Goal: Task Accomplishment & Management: Complete application form

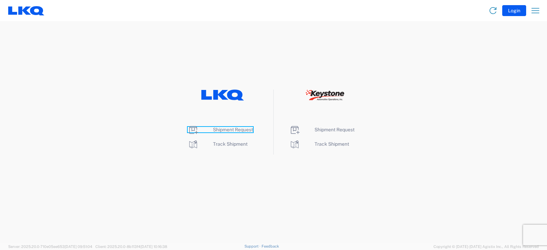
click at [229, 129] on span "Shipment Request" at bounding box center [233, 129] width 40 height 5
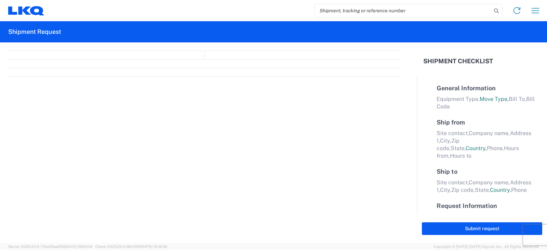
select select "FULL"
select select "LBS"
select select "IN"
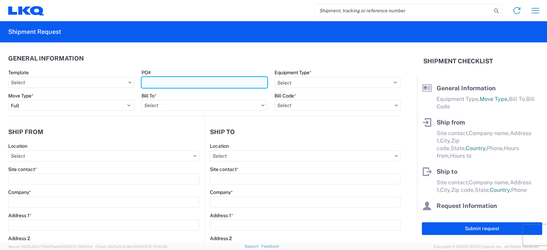
click at [149, 84] on input "PO#" at bounding box center [205, 82] width 126 height 11
type input "t"
type input "TRN#'S TH736636"
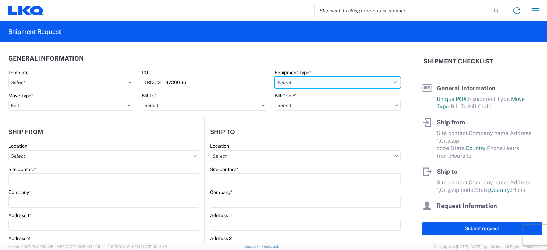
click at [284, 81] on select "Select 53’ Dry Van Flatbed Dropdeck (van) Lowboy (flatbed) Rail" at bounding box center [338, 82] width 126 height 11
select select "STDV"
click at [275, 77] on select "Select 53’ Dry Van Flatbed Dropdeck (van) Lowboy (flatbed) Rail" at bounding box center [338, 82] width 126 height 11
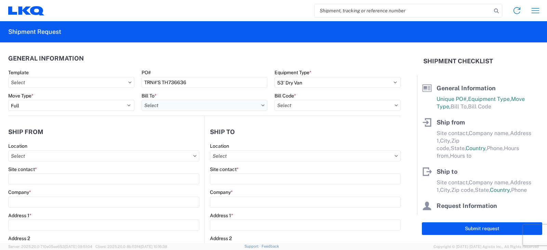
click at [151, 106] on input "text" at bounding box center [205, 105] width 126 height 11
type input "3238"
click at [173, 136] on div "3238 - Huntington IDC" at bounding box center [202, 135] width 120 height 11
type input "3238 - Huntington IDC"
click at [308, 107] on input "text" at bounding box center [338, 105] width 126 height 11
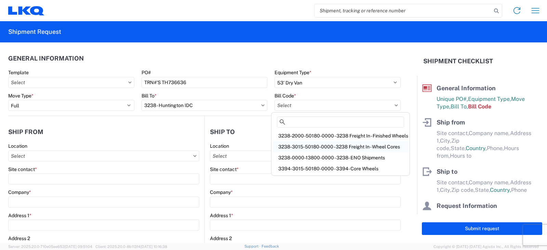
click at [299, 148] on div "3238-3015-50180-0000 - 3238 Freight In - Wheel Cores" at bounding box center [340, 146] width 135 height 11
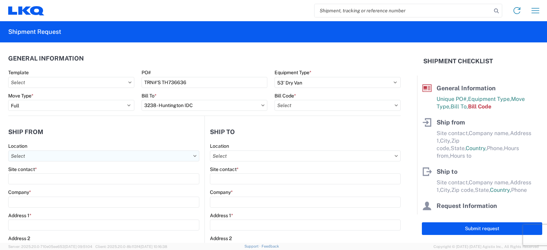
type input "3238-3015-50180-0000 - 3238 Freight In - Wheel Cores"
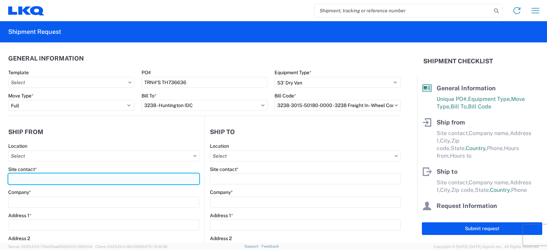
click at [16, 179] on input "Site contact *" at bounding box center [103, 178] width 191 height 11
type input "A"
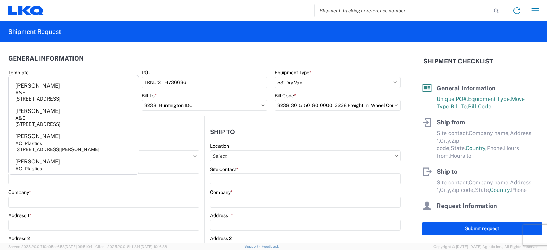
click at [261, 105] on icon at bounding box center [262, 105] width 3 height 2
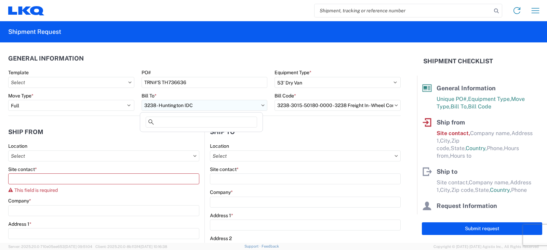
click at [221, 104] on input "3238 - Huntington IDC" at bounding box center [205, 105] width 126 height 11
type input "3219"
click at [176, 137] on div "3219 - Dallas TX Wheel Plant" at bounding box center [202, 135] width 120 height 11
type input "3219 - Dallas TX Wheel Plant"
click at [348, 105] on input "text" at bounding box center [338, 105] width 126 height 11
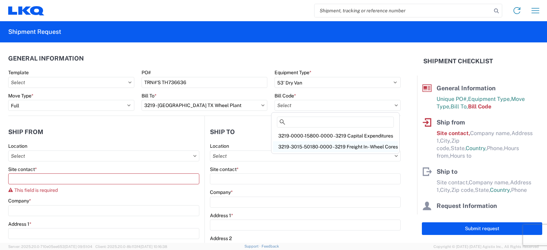
click at [308, 146] on div "3219-3015-50180-0000 - 3219 Freight In - Wheel Cores" at bounding box center [335, 146] width 125 height 11
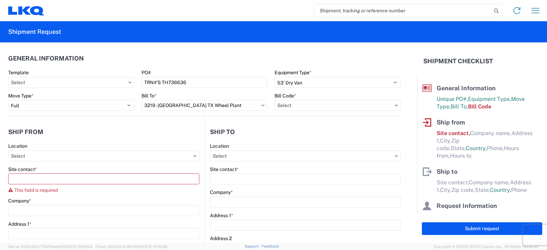
type input "3219-3015-50180-0000 - 3219 Freight In - Wheel Cores"
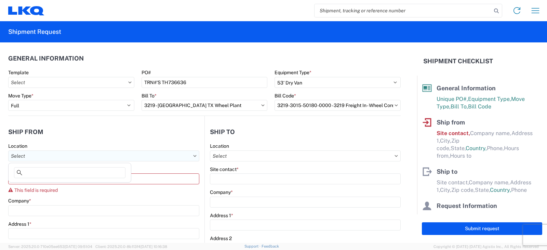
click at [15, 155] on input "text" at bounding box center [103, 156] width 191 height 11
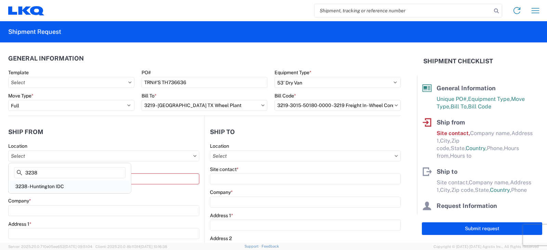
type input "3238"
click at [40, 183] on div "3238 - Huntington IDC" at bounding box center [70, 186] width 120 height 11
type input "3238 - Huntington IDC"
type input "LKQ Corporation"
type input "1870 Riverfork Drive W"
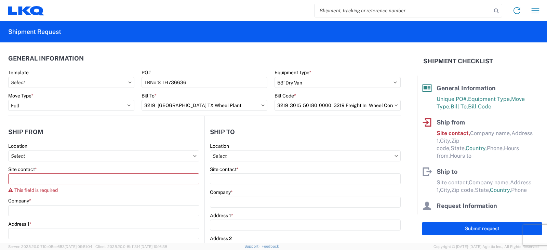
type input "Huntington"
type input "46750"
select select "IN"
select select "US"
type input "07:00"
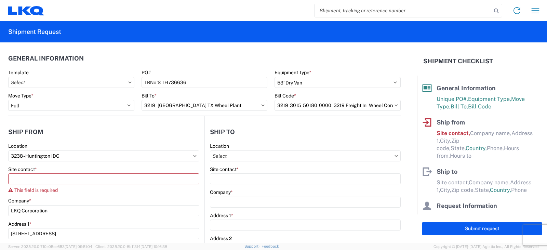
type input "17:00"
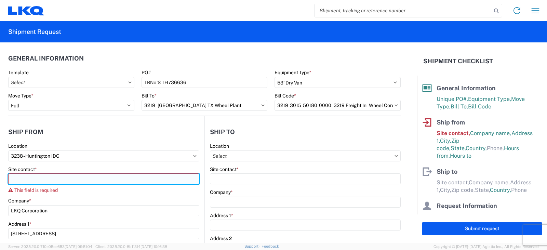
click at [14, 176] on input "Site contact *" at bounding box center [103, 178] width 191 height 11
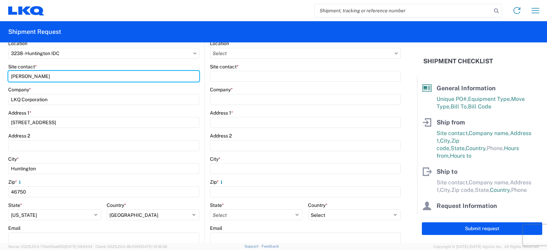
scroll to position [205, 0]
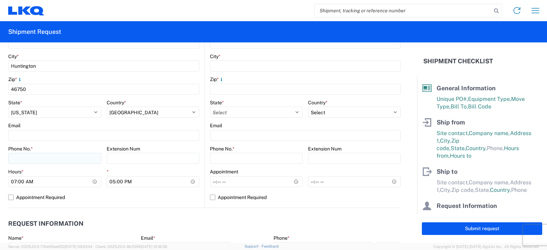
type input "DEE SNEAD"
click at [15, 159] on input "Phone No. *" at bounding box center [54, 158] width 93 height 11
type input "260-359-7402"
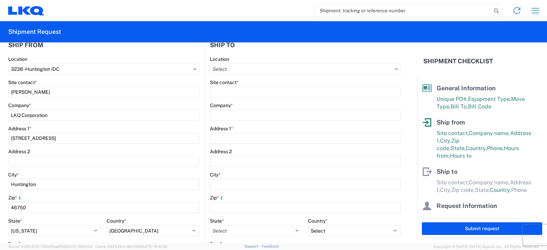
scroll to position [34, 0]
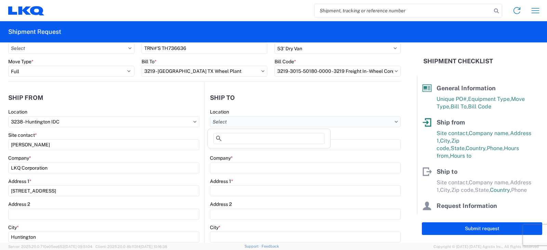
click at [226, 122] on input "text" at bounding box center [305, 121] width 191 height 11
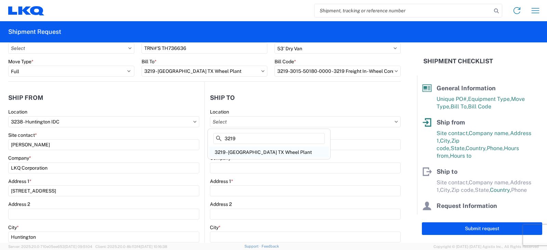
type input "3219"
click at [238, 151] on div "3219 - Dallas TX Wheel Plant" at bounding box center [269, 152] width 120 height 11
type input "3219 - Dallas TX Wheel Plant"
type input "LKQ Corporation"
type input "415 North Interstate 45 Service Road"
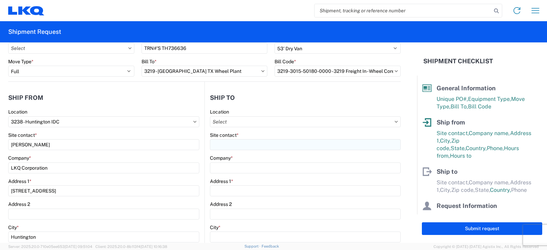
type input "Hutchins"
type input "75141"
select select "TX"
select select "US"
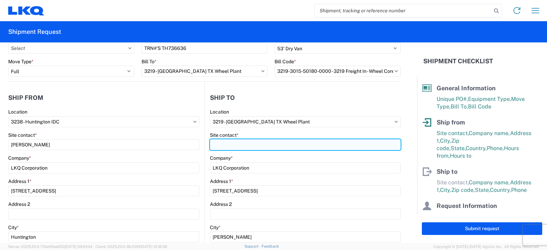
click at [228, 144] on input "Site contact *" at bounding box center [305, 144] width 191 height 11
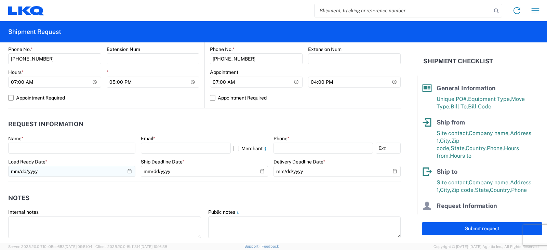
scroll to position [308, 0]
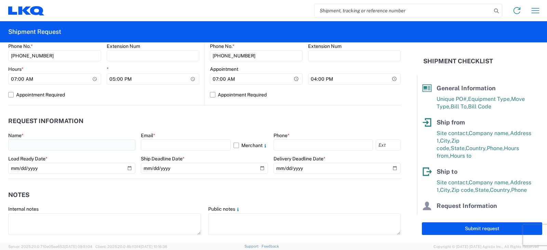
type input "CAM MONTGOMERY"
click at [29, 147] on input "text" at bounding box center [71, 145] width 127 height 11
type input "DEE SNEAD"
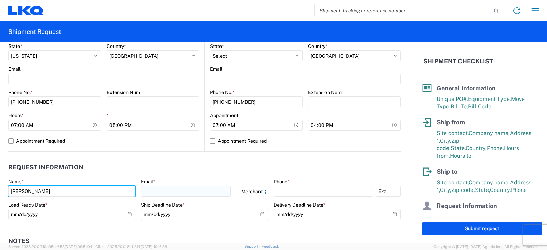
scroll to position [274, 0]
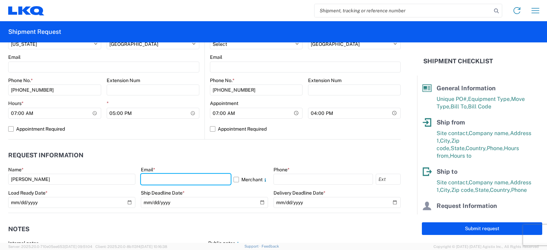
drag, startPoint x: 155, startPoint y: 180, endPoint x: 159, endPoint y: 172, distance: 8.7
click at [155, 180] on input "text" at bounding box center [186, 179] width 90 height 11
type input "drsnead@lkqcorp.com"
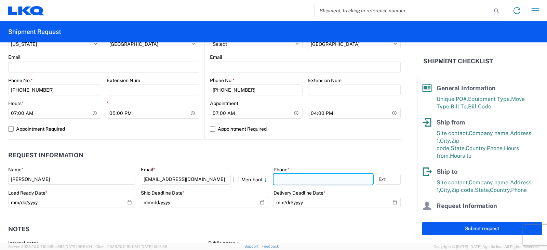
click at [277, 177] on input "text" at bounding box center [324, 179] width 100 height 11
type input "260-359-7402"
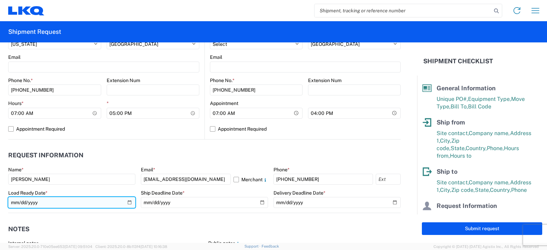
click at [127, 202] on input "date" at bounding box center [71, 202] width 127 height 11
type input "2025-10-06"
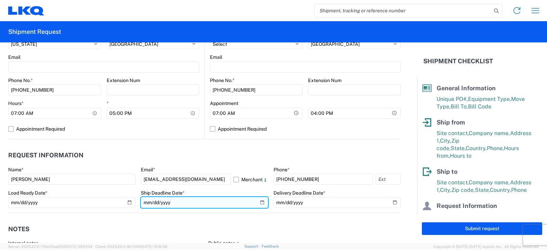
click at [259, 203] on input "date" at bounding box center [204, 202] width 127 height 11
type input "2025-10-06"
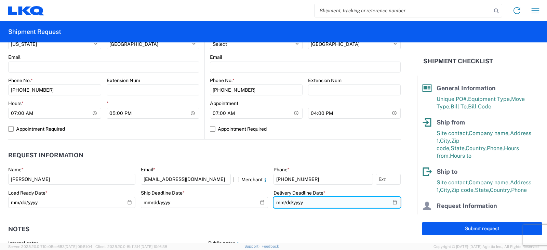
click at [389, 202] on input "date" at bounding box center [337, 202] width 127 height 11
type input "2025-10-09"
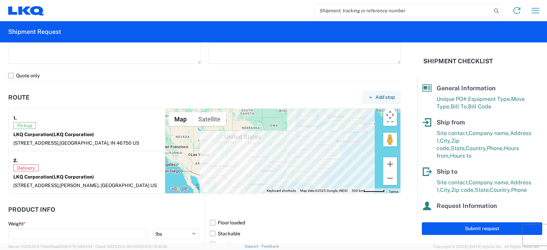
scroll to position [513, 0]
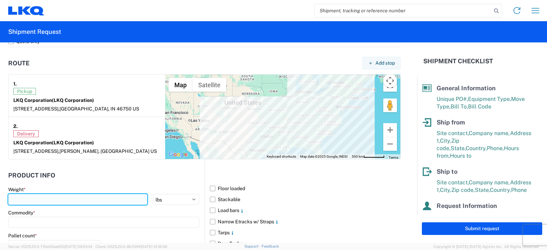
click at [19, 200] on input "number" at bounding box center [77, 199] width 139 height 11
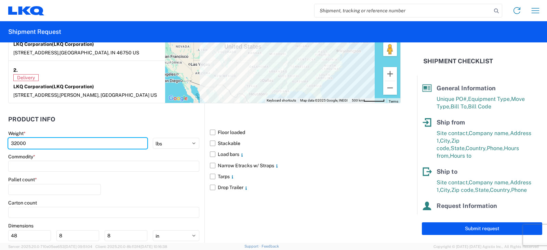
scroll to position [582, 0]
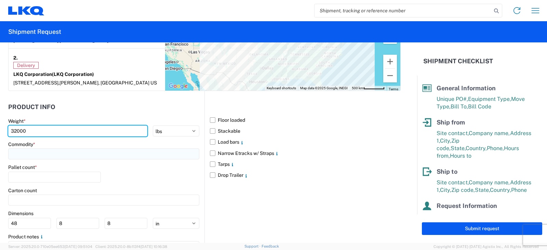
type input "32000"
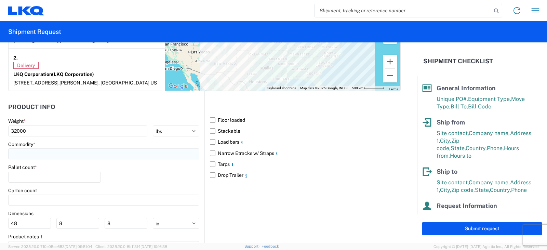
click at [16, 154] on input at bounding box center [103, 153] width 191 height 11
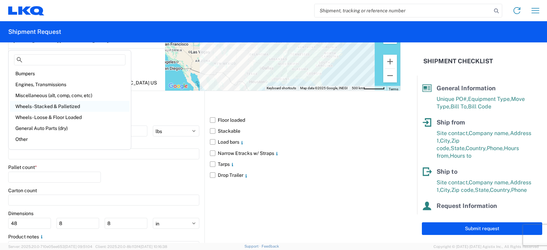
click at [40, 106] on div "Wheels - Stacked & Palletized" at bounding box center [70, 106] width 120 height 11
type input "Wheels - Stacked & Palletized"
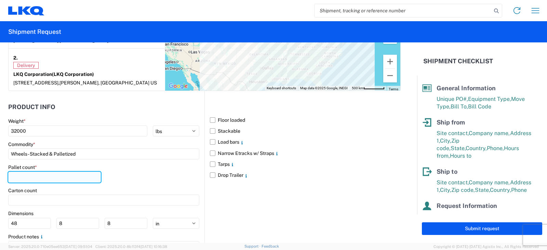
click at [23, 177] on input "number" at bounding box center [54, 177] width 93 height 11
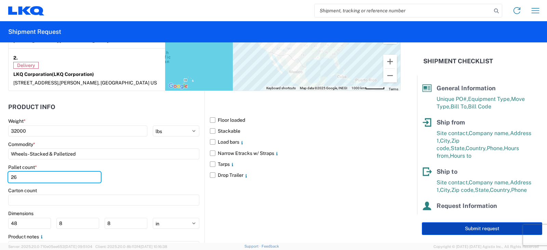
type input "26"
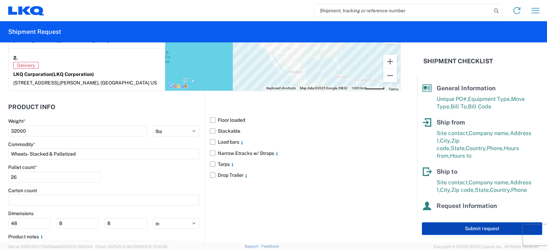
click at [477, 228] on button "Submit request" at bounding box center [482, 228] width 120 height 13
select select "IN"
select select "US"
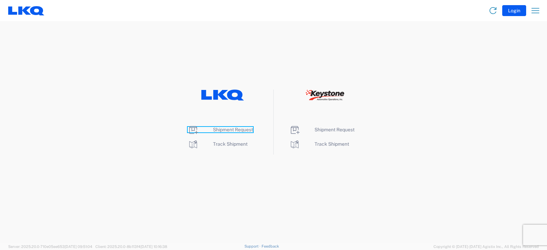
click at [224, 129] on span "Shipment Request" at bounding box center [233, 129] width 40 height 5
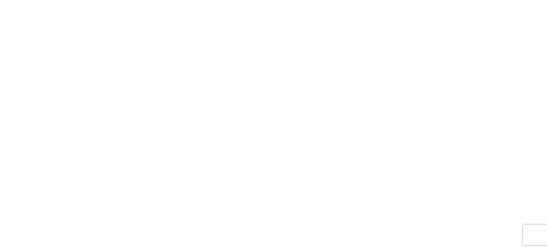
select select "FULL"
select select "LBS"
select select "IN"
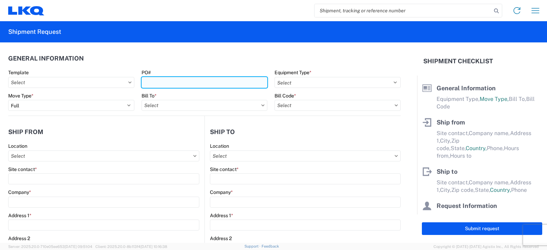
click at [165, 82] on input "PO#" at bounding box center [205, 82] width 126 height 11
type input "PWR# 127432--BRADY B"
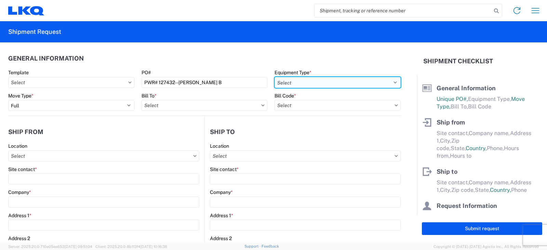
click at [308, 84] on select "Select 53’ Dry Van Flatbed Dropdeck (van) Lowboy (flatbed) Rail" at bounding box center [338, 82] width 126 height 11
select select "STDV"
click at [275, 77] on select "Select 53’ Dry Van Flatbed Dropdeck (van) Lowboy (flatbed) Rail" at bounding box center [338, 82] width 126 height 11
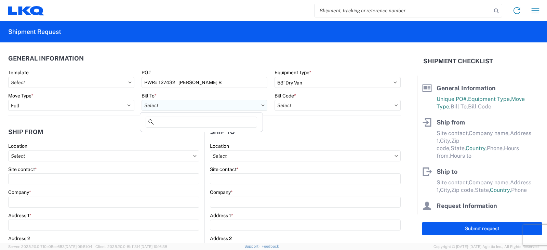
click at [183, 107] on input "text" at bounding box center [205, 105] width 126 height 11
type input "3238"
click at [173, 136] on div "3238 - Huntington IDC" at bounding box center [202, 135] width 120 height 11
type input "3238 - Huntington IDC"
click at [282, 106] on input "text" at bounding box center [338, 105] width 126 height 11
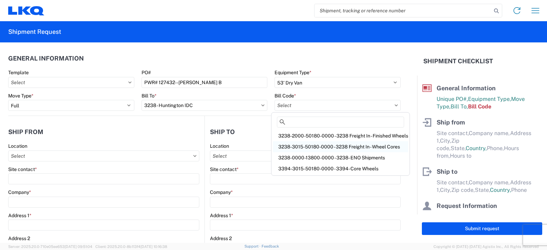
click at [292, 146] on div "3238-3015-50180-0000 - 3238 Freight In - Wheel Cores" at bounding box center [340, 146] width 135 height 11
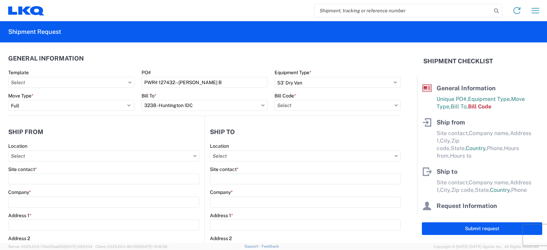
type input "3238-3015-50180-0000 - 3238 Freight In - Wheel Cores"
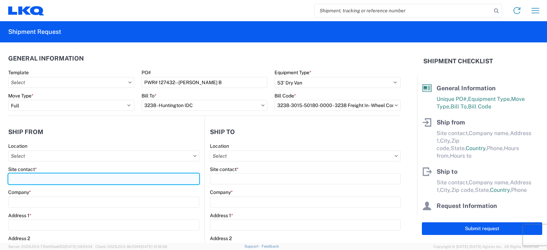
click at [16, 180] on input "Site contact *" at bounding box center [103, 178] width 191 height 11
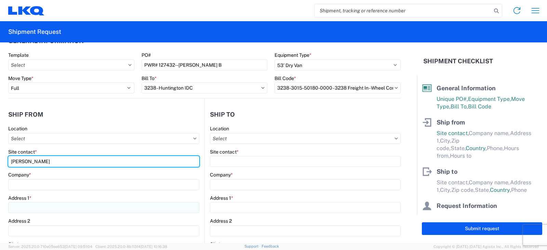
scroll to position [34, 0]
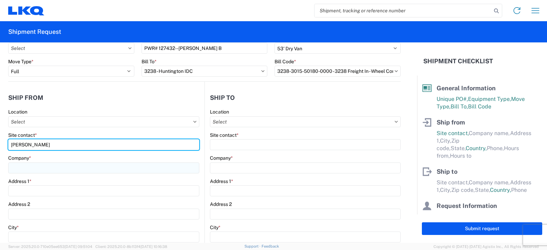
type input "TIM MAUST"
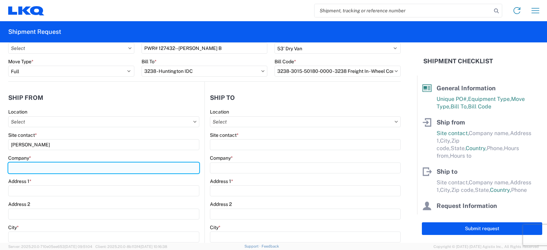
click at [12, 169] on input "Company *" at bounding box center [103, 168] width 191 height 11
type input "LIBERTY TIRE RECYCLING"
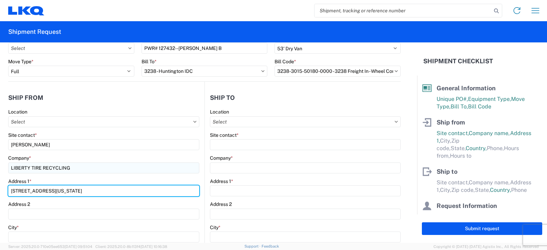
type input "12498 WYOMING AVENUE SOUTH"
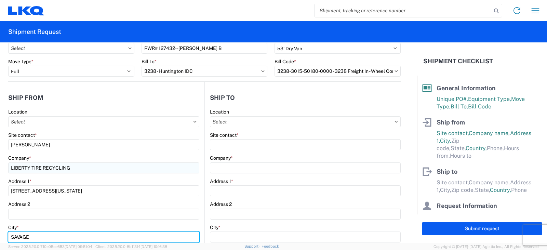
type input "SAVAGE"
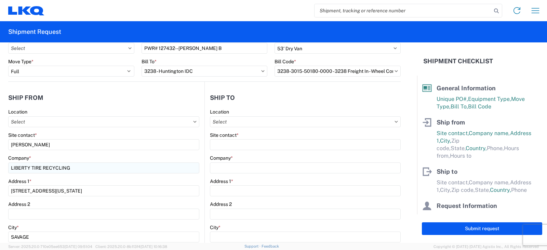
scroll to position [152, 0]
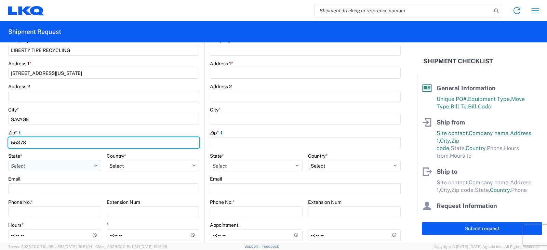
type input "55378"
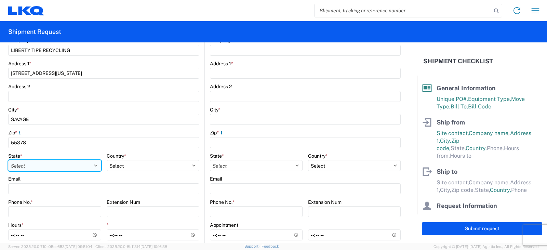
click at [29, 166] on select "Select [US_STATE] [US_STATE] [US_STATE] [US_STATE] Armed Forces Americas Armed …" at bounding box center [54, 165] width 93 height 11
select select "MN"
click at [8, 160] on select "Select [US_STATE] [US_STATE] [US_STATE] [US_STATE] Armed Forces Americas Armed …" at bounding box center [54, 165] width 93 height 11
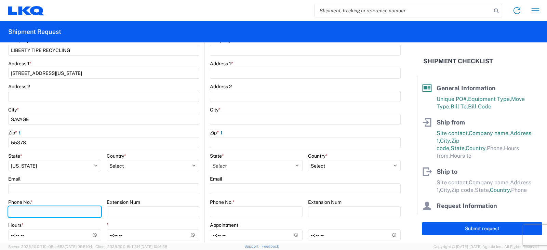
click at [13, 211] on input "Phone No. *" at bounding box center [54, 211] width 93 height 11
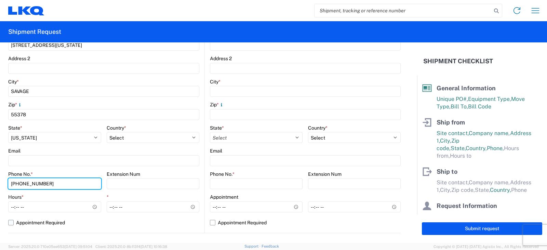
scroll to position [186, 0]
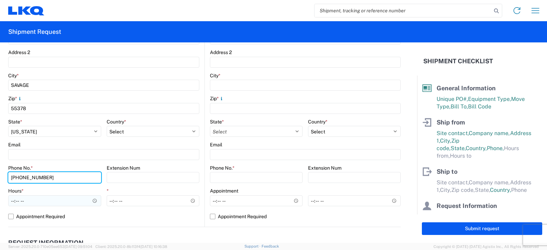
type input "612-860-2369"
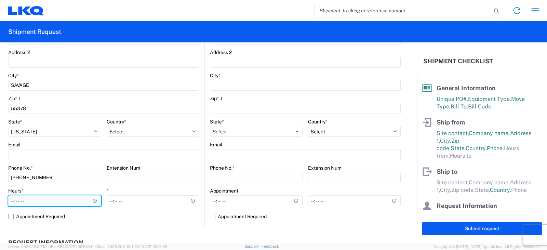
click at [11, 203] on input "Hours *" at bounding box center [54, 200] width 93 height 11
type input "07:30"
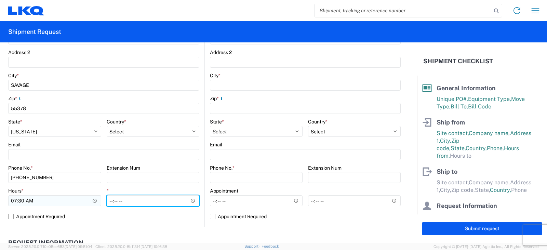
type input "14:00"
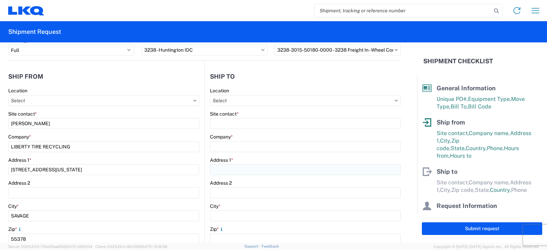
scroll to position [0, 0]
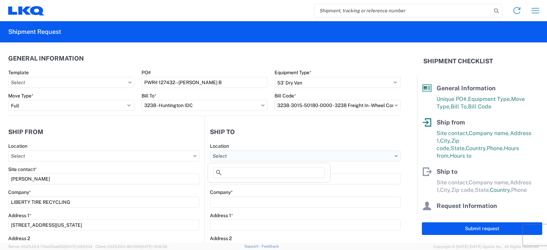
click at [217, 153] on input "text" at bounding box center [305, 156] width 191 height 11
type input "3238"
click at [250, 187] on div "3238 - Huntington IDC" at bounding box center [269, 186] width 120 height 11
type input "3238 - Huntington IDC"
type input "LKQ Corporation"
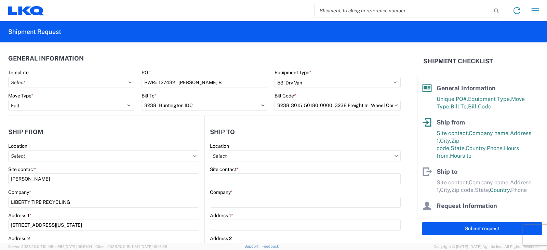
type input "[STREET_ADDRESS]"
type input "Huntington"
type input "46750"
select select "US"
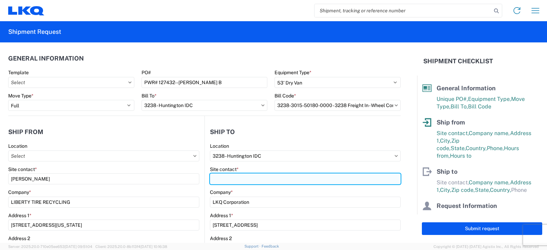
click at [220, 179] on input "Site contact *" at bounding box center [305, 178] width 191 height 11
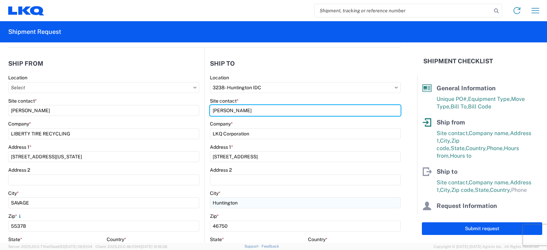
scroll to position [137, 0]
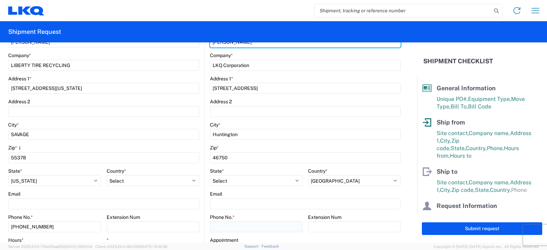
type input "[PERSON_NAME]"
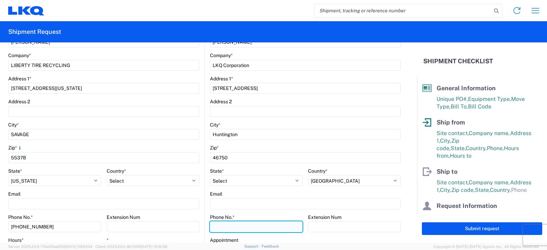
click at [217, 227] on input "Phone No. *" at bounding box center [256, 226] width 93 height 11
type input "[PHONE_NUMBER]"
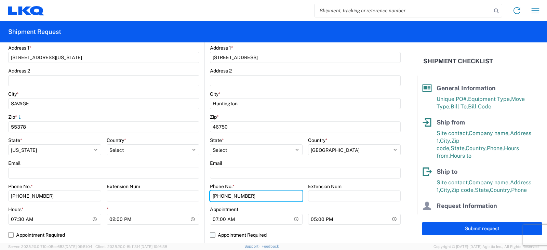
scroll to position [205, 0]
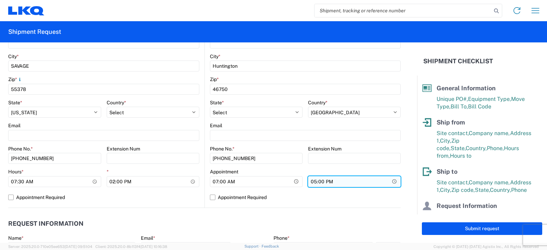
click at [312, 182] on input "17:00" at bounding box center [354, 181] width 93 height 11
type input "13:00"
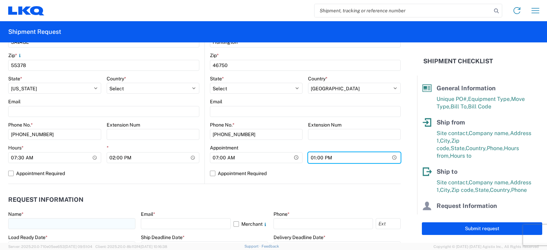
scroll to position [274, 0]
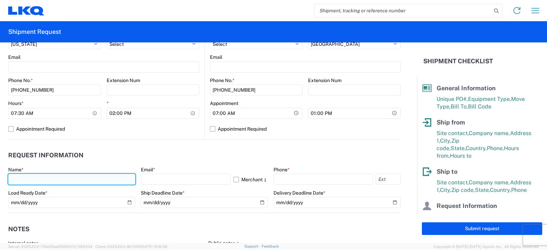
click at [22, 179] on input "text" at bounding box center [71, 179] width 127 height 11
type input "[PERSON_NAME]"
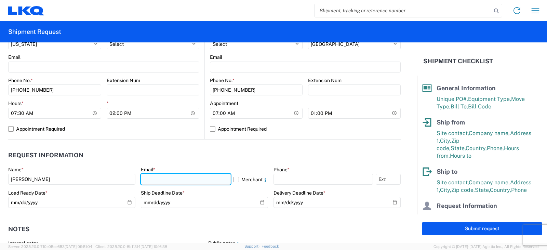
click at [157, 178] on input "text" at bounding box center [186, 179] width 90 height 11
type input "drsnead@lkqcorp.com, bbenson@lkqcorp.com"
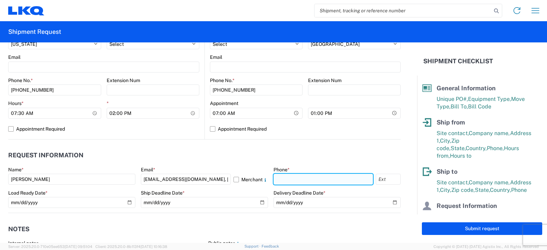
click at [277, 178] on input "text" at bounding box center [324, 179] width 100 height 11
type input "[PHONE_NUMBER]"
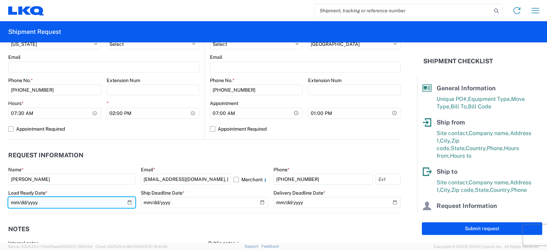
click at [128, 202] on input "date" at bounding box center [71, 202] width 127 height 11
type input "[DATE]"
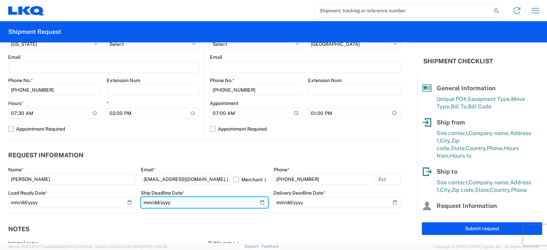
click at [259, 203] on input "date" at bounding box center [204, 202] width 127 height 11
type input "[DATE]"
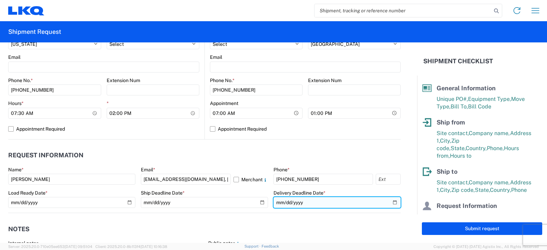
click at [389, 203] on input "date" at bounding box center [337, 202] width 127 height 11
type input "[DATE]"
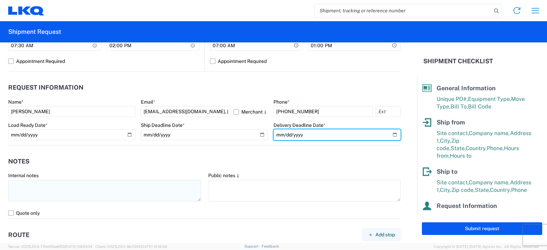
scroll to position [342, 0]
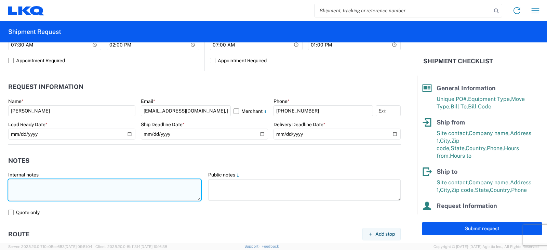
click at [24, 180] on textarea at bounding box center [104, 190] width 193 height 22
drag, startPoint x: 147, startPoint y: 190, endPoint x: 11, endPoint y: 184, distance: 136.3
click at [11, 184] on textarea "THIS LOAD MUST BE SCALED IN AND OUT AT TRANSMETCO. THIS LOAD MUST BE DELIVERED …" at bounding box center [104, 190] width 193 height 22
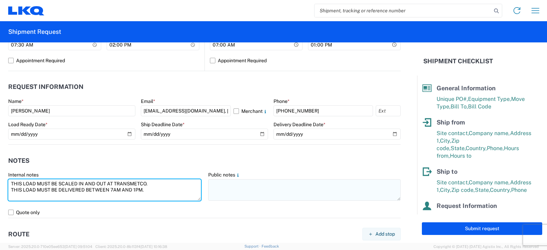
type textarea "THIS LOAD MUST BE SCALED IN AND OUT AT TRANSMETCO. THIS LOAD MUST BE DELIVERED …"
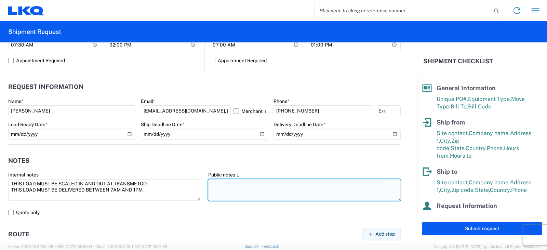
click at [215, 183] on textarea at bounding box center [304, 190] width 193 height 22
paste textarea "THIS LOAD MUST BE SCALED IN AND OUT AT TRANSMETCO. THIS LOAD MUST BE DELIVERED …"
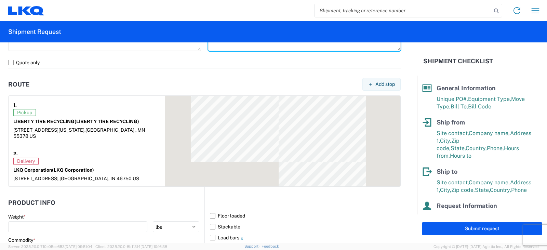
scroll to position [513, 0]
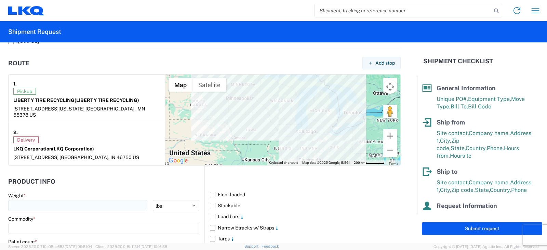
type textarea "THIS LOAD MUST BE SCALED IN AND OUT AT TRANSMETCO. THIS LOAD MUST BE DELIVERED …"
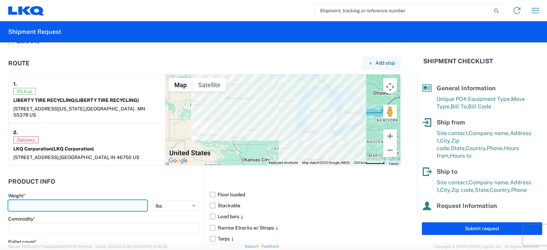
click at [16, 200] on input "number" at bounding box center [77, 205] width 139 height 11
type input "40000"
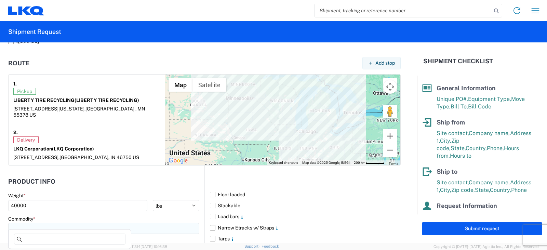
click at [19, 224] on input at bounding box center [103, 228] width 191 height 11
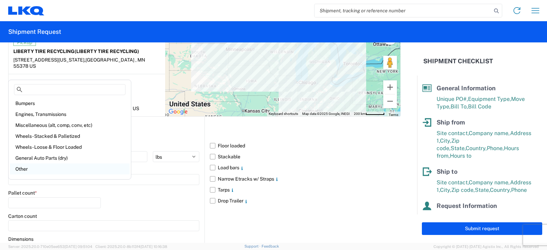
scroll to position [616, 0]
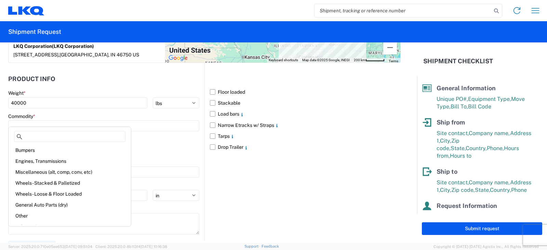
click at [44, 179] on div "Wheels - Stacked & Palletized" at bounding box center [70, 183] width 120 height 11
type input "Wheels - Stacked & Palletized"
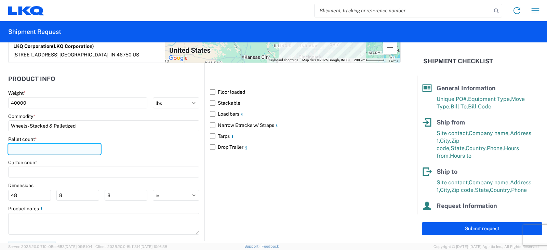
click at [16, 144] on input "number" at bounding box center [54, 149] width 93 height 11
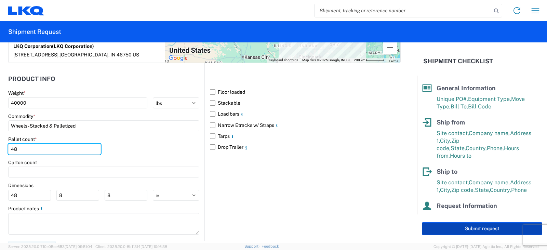
type input "48"
click at [485, 228] on button "Submit request" at bounding box center [482, 228] width 120 height 13
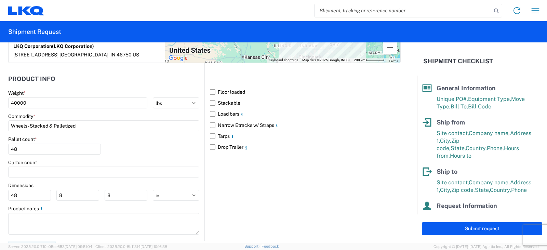
select select "MN"
select select "US"
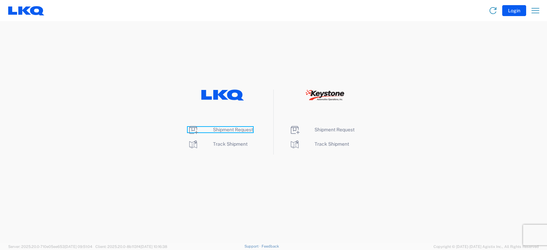
click at [226, 128] on span "Shipment Request" at bounding box center [233, 129] width 40 height 5
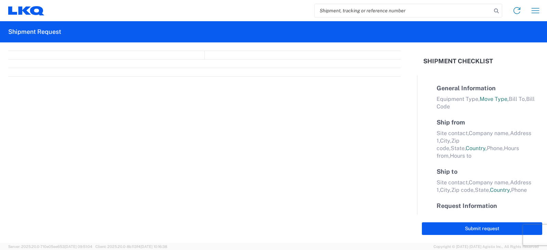
select select "FULL"
select select "LBS"
select select "IN"
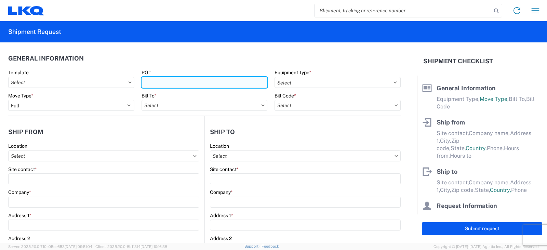
click at [150, 82] on input "PO#" at bounding box center [205, 82] width 126 height 11
type input "STEEL PWR# 127431--[PERSON_NAME] B"
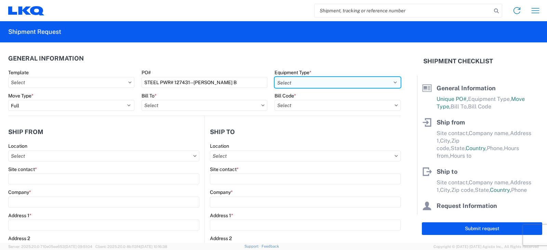
click at [287, 83] on select "Select 53’ Dry Van Flatbed Dropdeck (van) Lowboy (flatbed) Rail" at bounding box center [338, 82] width 126 height 11
select select "STDV"
click at [275, 77] on select "Select 53’ Dry Van Flatbed Dropdeck (van) Lowboy (flatbed) Rail" at bounding box center [338, 82] width 126 height 11
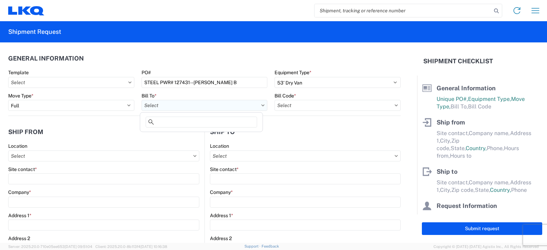
click at [161, 106] on input "text" at bounding box center [205, 105] width 126 height 11
type input "3238"
drag, startPoint x: 177, startPoint y: 137, endPoint x: 274, endPoint y: 118, distance: 98.7
click at [178, 137] on div "3238 - Huntington IDC" at bounding box center [202, 135] width 120 height 11
type input "3238 - Huntington IDC"
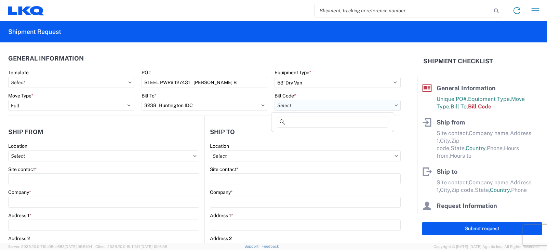
click at [283, 107] on input "text" at bounding box center [338, 105] width 126 height 11
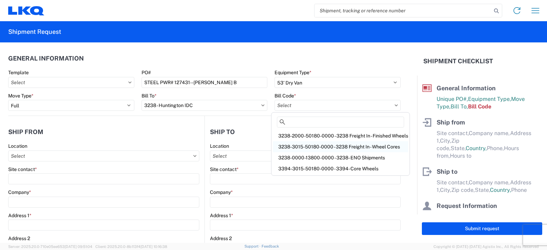
click at [307, 146] on div "3238-3015-50180-0000 - 3238 Freight In - Wheel Cores" at bounding box center [340, 146] width 135 height 11
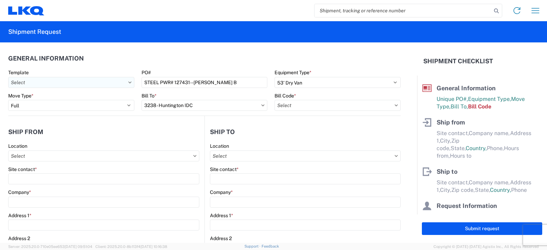
type input "3238-3015-50180-0000 - 3238 Freight In - Wheel Cores"
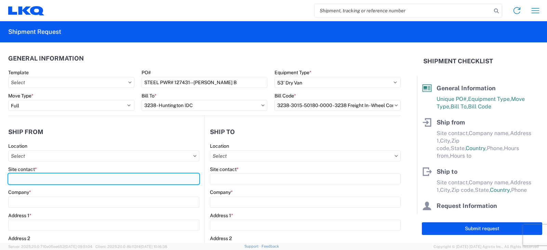
click at [16, 180] on input "Site contact *" at bounding box center [103, 178] width 191 height 11
type input "FRANK BYERS"
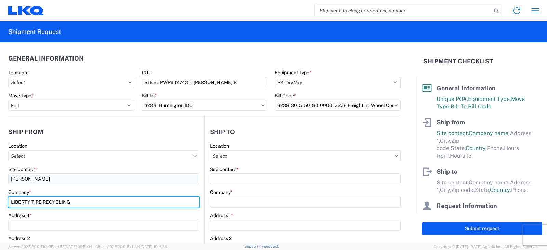
type input "LIBERTY TIRE RECYCLING"
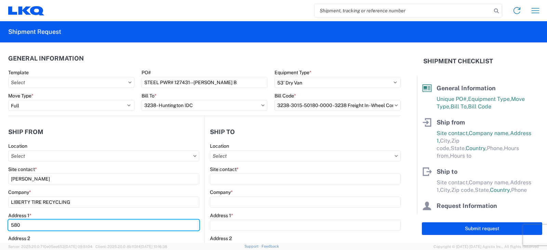
type input "580 GIFCO ROAD"
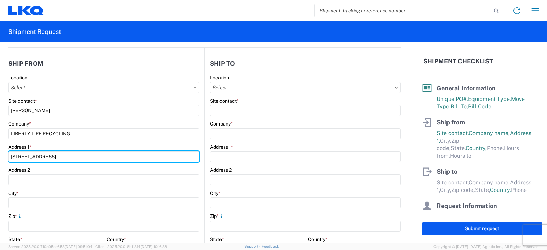
scroll to position [103, 0]
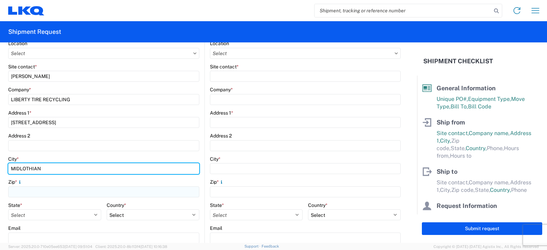
type input "MIDLOTHIAN"
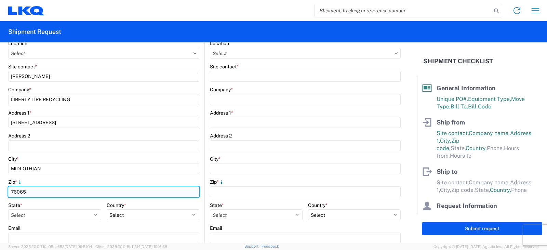
type input "76065"
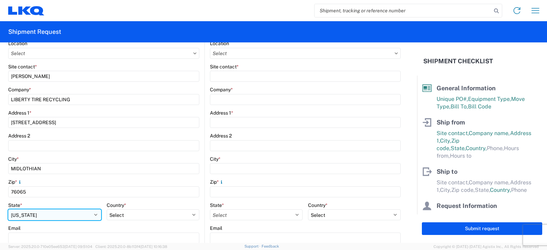
click at [94, 216] on select "Select Alabama Alaska Arizona Arkansas Armed Forces Americas Armed Forces Europ…" at bounding box center [54, 214] width 93 height 11
select select "TX"
click at [8, 209] on select "Select Alabama Alaska Arizona Arkansas Armed Forces Americas Armed Forces Europ…" at bounding box center [54, 214] width 93 height 11
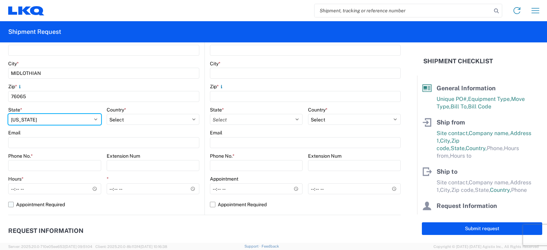
scroll to position [239, 0]
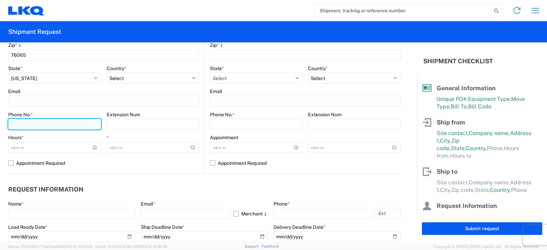
click at [14, 126] on input "Phone No. *" at bounding box center [54, 124] width 93 height 11
type input "469-445-8680"
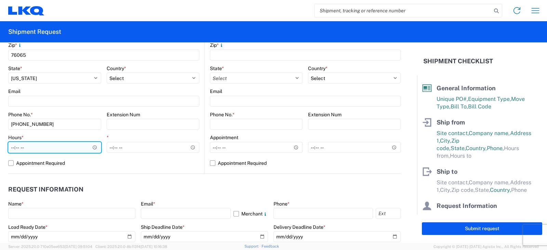
click at [13, 148] on input "Hours *" at bounding box center [54, 147] width 93 height 11
type input "07:30"
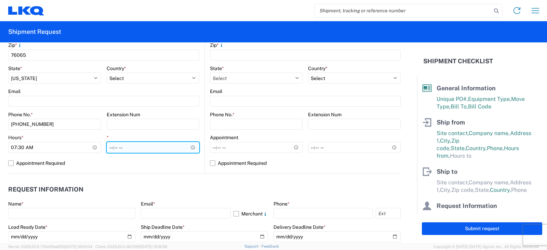
click at [113, 148] on input "*" at bounding box center [153, 147] width 93 height 11
type input "14:00"
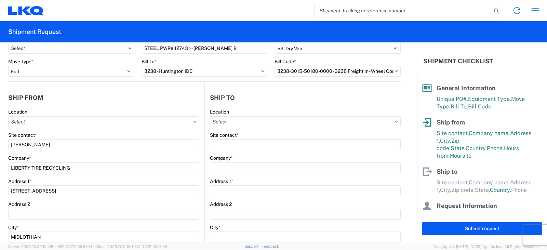
scroll to position [0, 0]
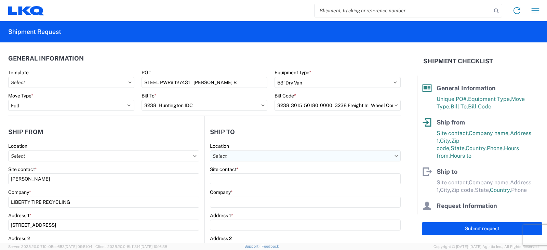
click at [225, 157] on input "text" at bounding box center [305, 156] width 191 height 11
type input "3238"
click at [240, 186] on div "3238 - Huntington IDC" at bounding box center [269, 186] width 120 height 11
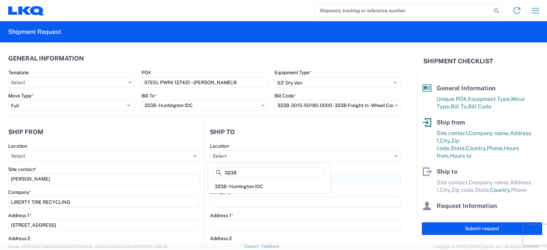
type input "3238 - Huntington IDC"
type input "LKQ Corporation"
type input "1870 Riverfork Drive W"
type input "Huntington"
type input "46750"
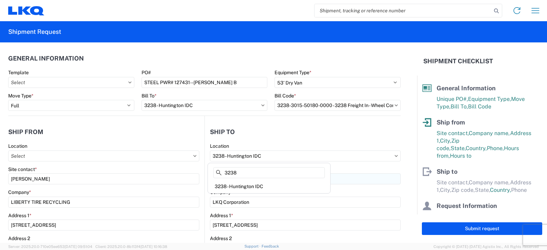
select select "US"
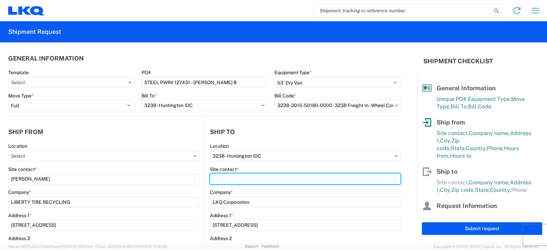
click at [217, 178] on input "Site contact *" at bounding box center [305, 178] width 191 height 11
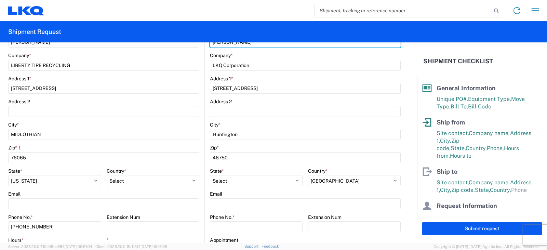
scroll to position [171, 0]
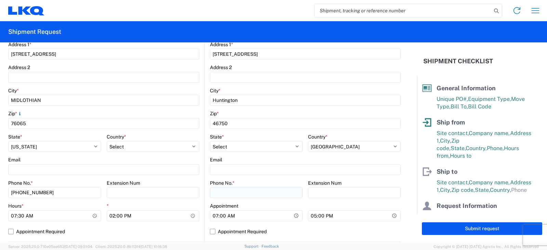
type input "DEE SNEAD"
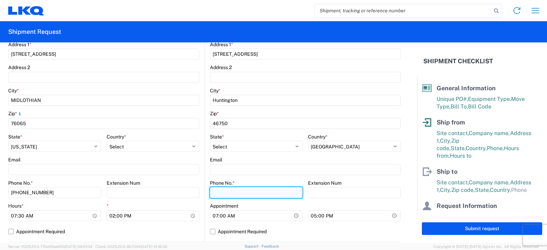
click at [220, 191] on input "Phone No. *" at bounding box center [256, 192] width 93 height 11
type input "260-359-7402"
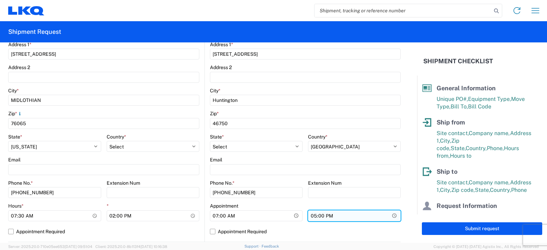
click at [310, 215] on input "17:00" at bounding box center [354, 215] width 93 height 11
type input "13:00"
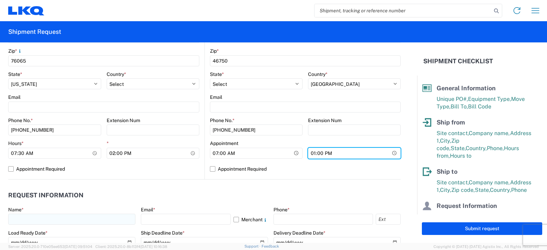
scroll to position [239, 0]
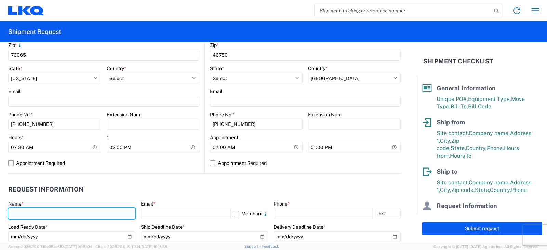
click at [21, 210] on input "text" at bounding box center [71, 213] width 127 height 11
type input "DEE SNEAD"
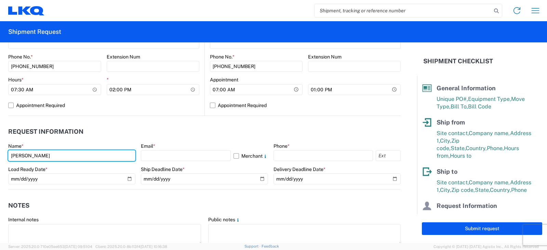
scroll to position [308, 0]
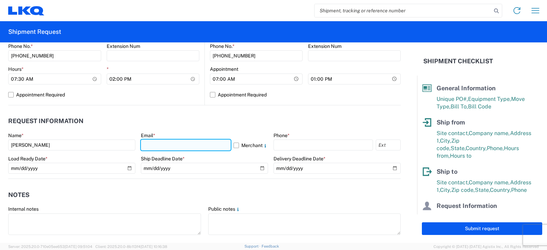
click at [153, 146] on input "text" at bounding box center [186, 145] width 90 height 11
type input "drsnead@lkqcorp.com, bbenson@lkqcorp.com"
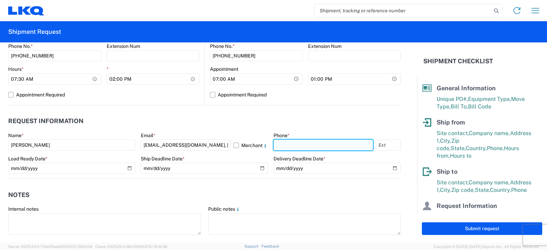
click at [284, 145] on input "text" at bounding box center [324, 145] width 100 height 11
type input "260-359-7402"
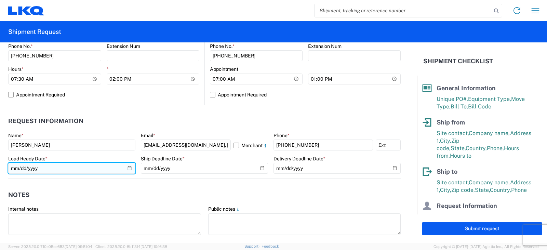
click at [129, 170] on input "date" at bounding box center [71, 168] width 127 height 11
type input "2025-10-01"
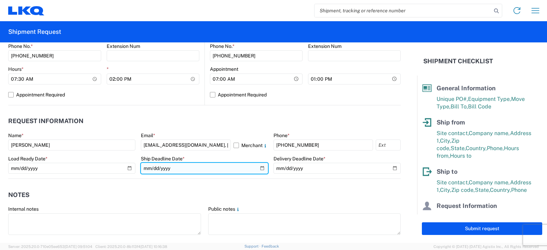
click at [260, 168] on input "date" at bounding box center [204, 168] width 127 height 11
type input "2025-10-01"
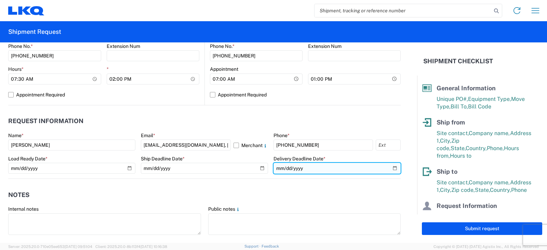
click at [390, 168] on input "date" at bounding box center [337, 168] width 127 height 11
type input "[DATE]"
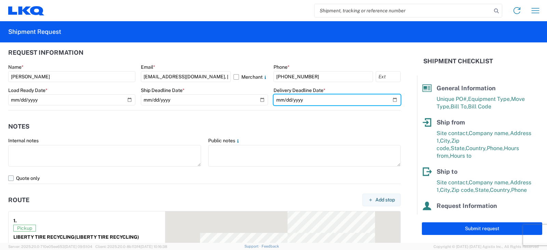
scroll to position [411, 0]
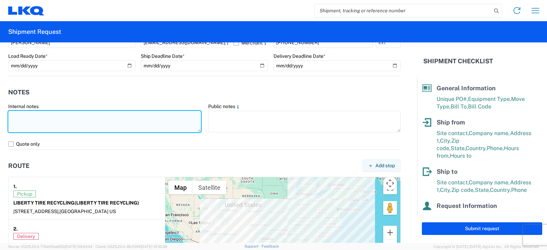
click at [16, 114] on textarea at bounding box center [104, 122] width 193 height 22
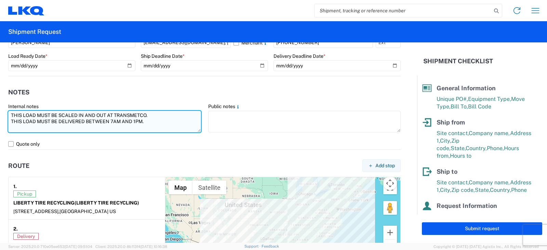
drag, startPoint x: 150, startPoint y: 119, endPoint x: 10, endPoint y: 112, distance: 140.1
click at [10, 112] on textarea "THIS LOAD MUST BE SCALED IN AND OUT AT TRANSMETCO. THIS LOAD MUST BE DELIVERED …" at bounding box center [104, 122] width 193 height 22
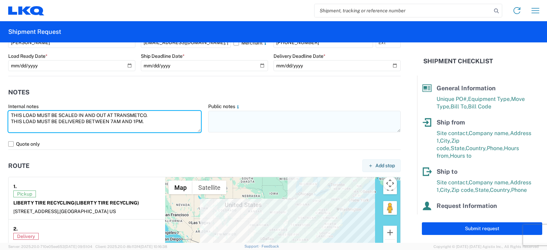
type textarea "THIS LOAD MUST BE SCALED IN AND OUT AT TRANSMETCO. THIS LOAD MUST BE DELIVERED …"
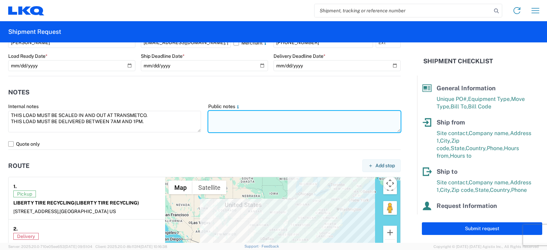
click at [213, 112] on textarea at bounding box center [304, 122] width 193 height 22
paste textarea "THIS LOAD MUST BE SCALED IN AND OUT AT TRANSMETCO. THIS LOAD MUST BE DELIVERED …"
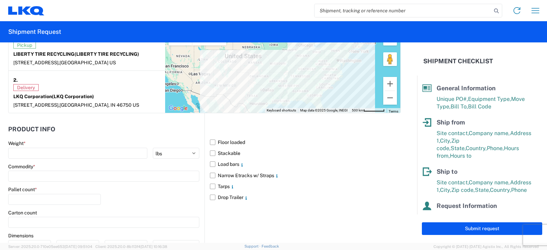
scroll to position [547, 0]
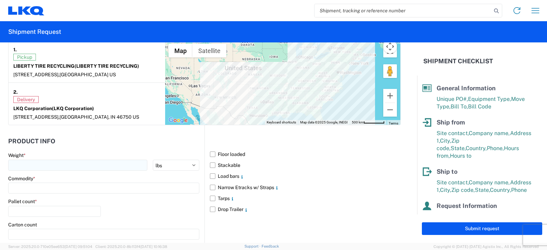
type textarea "THIS LOAD MUST BE SCALED IN AND OUT AT TRANSMETCO. THIS LOAD MUST BE DELIVERED …"
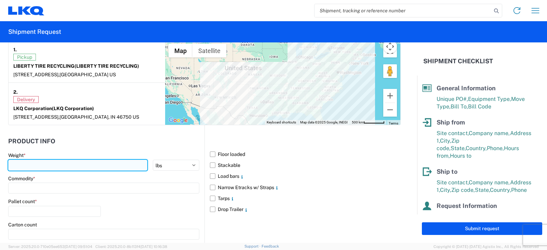
click at [30, 165] on input "number" at bounding box center [77, 165] width 139 height 11
type input "40000"
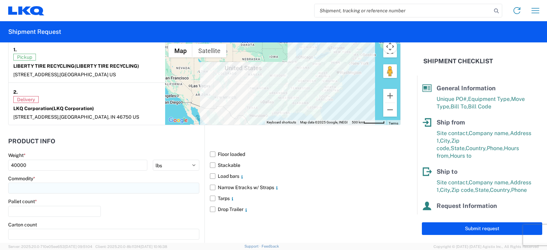
click at [22, 188] on input at bounding box center [103, 188] width 191 height 11
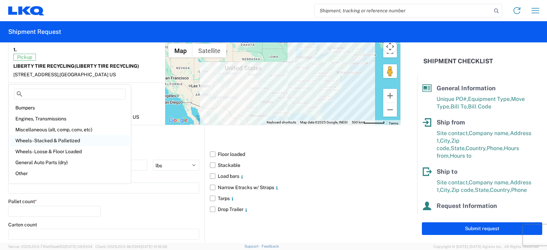
click at [46, 141] on div "Wheels - Stacked & Palletized" at bounding box center [70, 140] width 120 height 11
type input "Wheels - Stacked & Palletized"
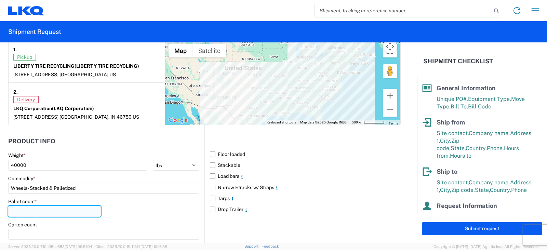
click at [16, 209] on input "number" at bounding box center [54, 211] width 93 height 11
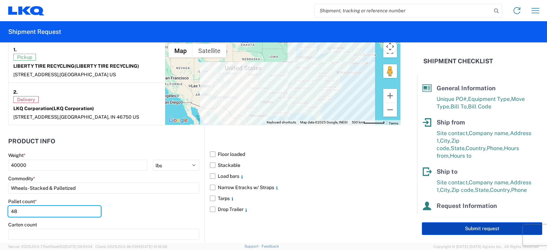
type input "48"
click at [476, 227] on button "Submit request" at bounding box center [482, 228] width 120 height 13
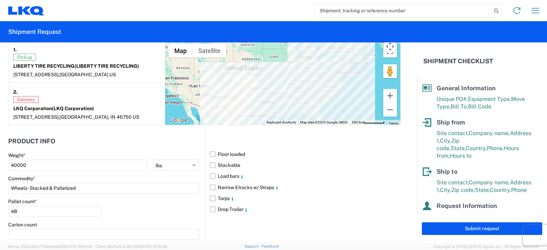
select select "[GEOGRAPHIC_DATA]"
select select "US"
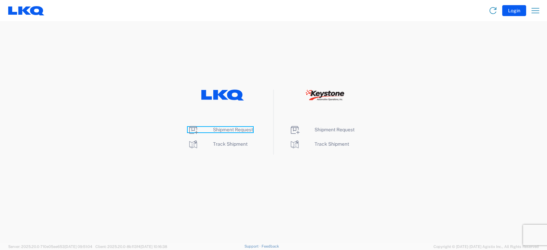
click at [224, 129] on span "Shipment Request" at bounding box center [233, 129] width 40 height 5
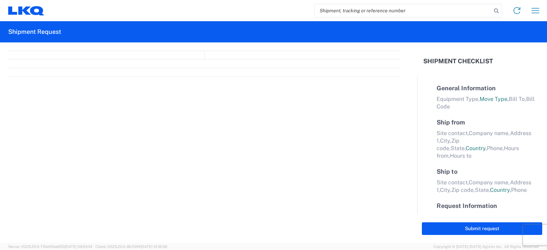
select select "FULL"
select select "LBS"
select select "IN"
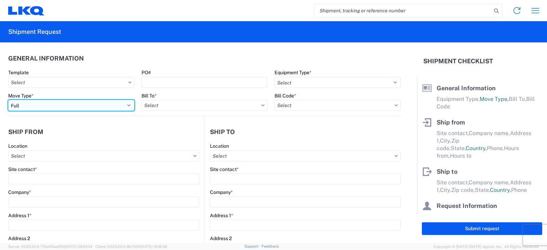
click at [44, 107] on select "Select Full Partial TL" at bounding box center [71, 105] width 126 height 11
select select "PARTIAL_TL"
click at [8, 100] on select "Select Full Partial TL" at bounding box center [71, 105] width 126 height 11
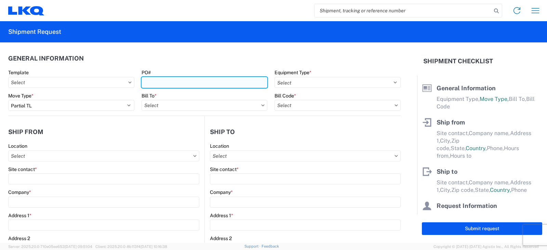
click at [156, 81] on input "PO#" at bounding box center [205, 82] width 126 height 11
type input "PWR#'S 127992, 128007, 128008, 128009, 128012, 128013--[PERSON_NAME]"
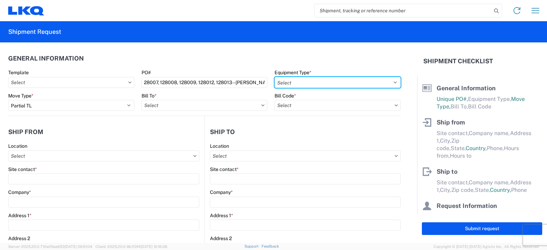
scroll to position [0, 0]
click at [291, 84] on select "Select 53’ Dry Van Flatbed Dropdeck (van) Lowboy (flatbed) Rail" at bounding box center [338, 82] width 126 height 11
select select "STDV"
click at [275, 77] on select "Select 53’ Dry Van Flatbed Dropdeck (van) Lowboy (flatbed) Rail" at bounding box center [338, 82] width 126 height 11
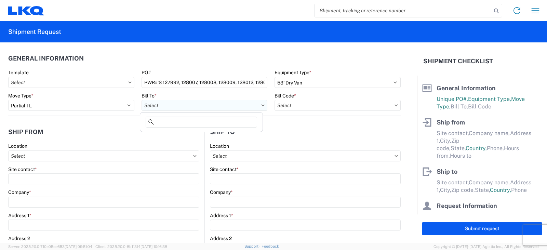
click at [156, 104] on input "text" at bounding box center [205, 105] width 126 height 11
type input "3238"
click at [186, 136] on div "3238 - Huntington IDC" at bounding box center [202, 135] width 120 height 11
type input "3238 - Huntington IDC"
click at [293, 105] on input "text" at bounding box center [338, 105] width 126 height 11
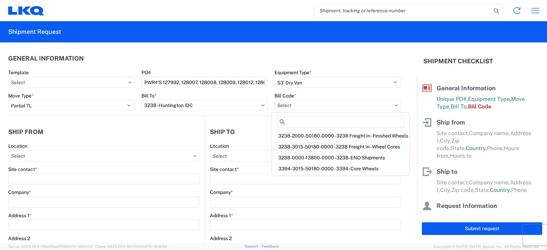
click at [296, 145] on div "3238-3015-50180-0000 - 3238 Freight In - Wheel Cores" at bounding box center [340, 146] width 135 height 11
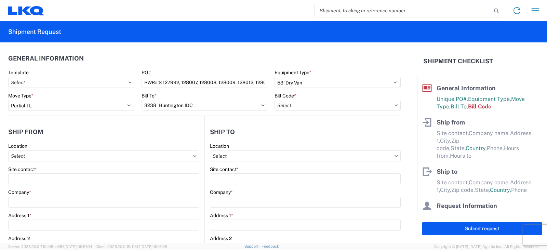
type input "3238-3015-50180-0000 - 3238 Freight In - Wheel Cores"
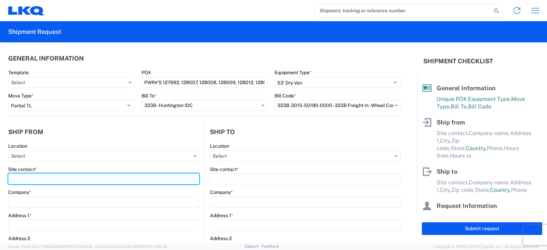
click at [16, 176] on input "Site contact *" at bounding box center [103, 178] width 191 height 11
type input "[PERSON_NAME] / [PERSON_NAME]"
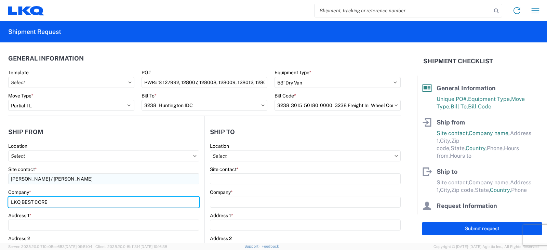
type input "LKQ BEST CORE"
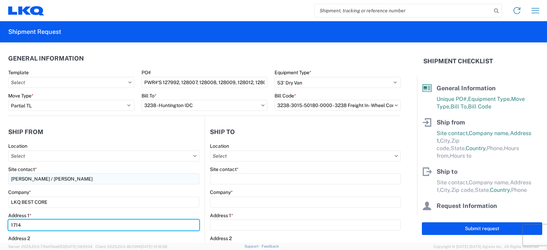
type input "1714 W MT. [GEOGRAPHIC_DATA]"
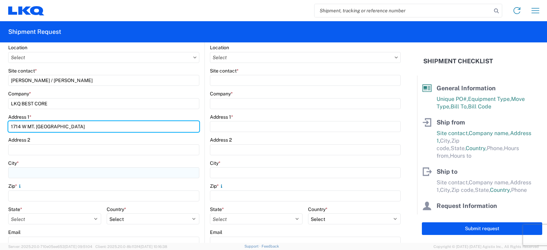
scroll to position [103, 0]
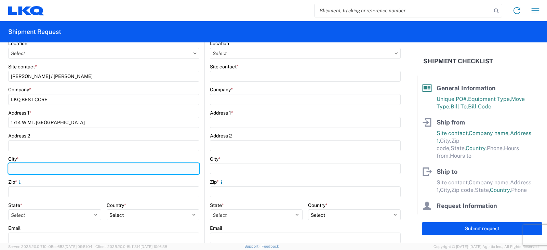
click at [18, 170] on input "City *" at bounding box center [103, 168] width 191 height 11
type input "[GEOGRAPHIC_DATA]"
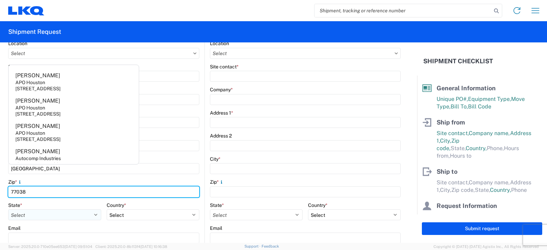
type input "77038"
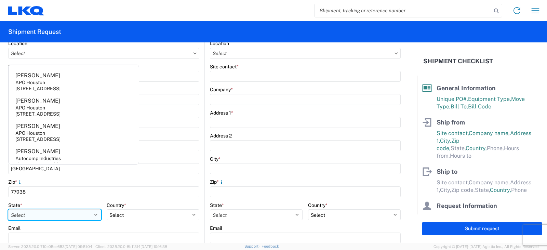
click at [47, 213] on select "Select [US_STATE] [US_STATE] [US_STATE] [US_STATE] Armed Forces Americas Armed …" at bounding box center [54, 214] width 93 height 11
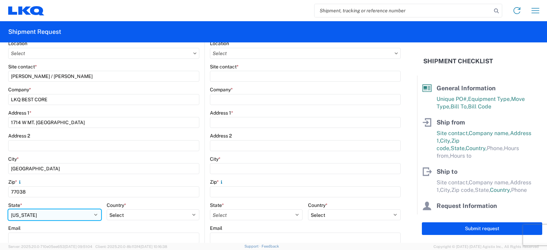
scroll to position [137, 0]
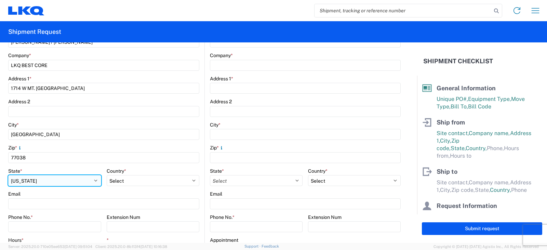
click at [43, 179] on select "Select [US_STATE] [US_STATE] [US_STATE] [US_STATE] Armed Forces Americas Armed …" at bounding box center [54, 180] width 93 height 11
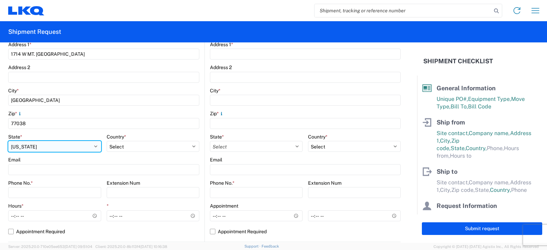
click at [41, 147] on select "Select [US_STATE] [US_STATE] [US_STATE] [US_STATE] Armed Forces Americas Armed …" at bounding box center [54, 146] width 93 height 11
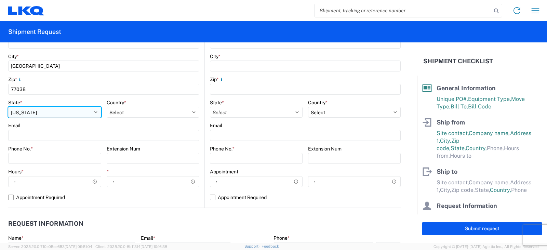
click at [93, 113] on select "Select [US_STATE] [US_STATE] [US_STATE] [US_STATE] Armed Forces Americas Armed …" at bounding box center [54, 112] width 93 height 11
select select "[GEOGRAPHIC_DATA]"
click at [8, 107] on select "Select [US_STATE] [US_STATE] [US_STATE] [US_STATE] Armed Forces Americas Armed …" at bounding box center [54, 112] width 93 height 11
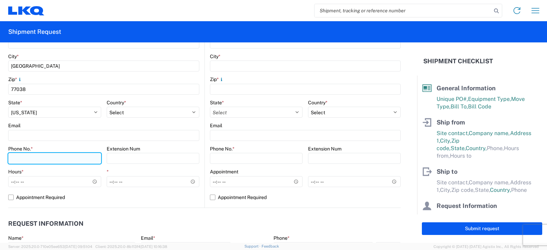
click at [19, 158] on input "Phone No. *" at bounding box center [54, 158] width 93 height 11
type input "[PHONE_NUMBER]"
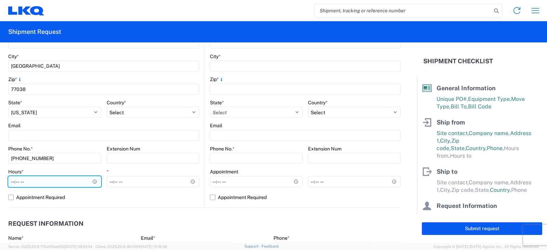
click at [12, 181] on input "Hours *" at bounding box center [54, 181] width 93 height 11
type input "08:00"
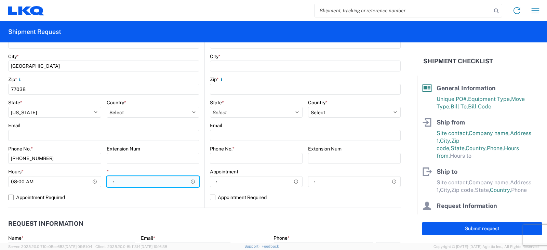
click at [112, 180] on input "*" at bounding box center [153, 181] width 93 height 11
type input "13:00"
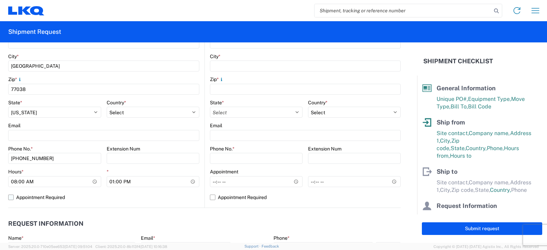
click at [144, 195] on label "Appointment Required" at bounding box center [103, 197] width 191 height 11
click at [0, 0] on input "Appointment Required" at bounding box center [0, 0] width 0 height 0
select select "US"
click at [11, 196] on label "Appointment Required" at bounding box center [103, 197] width 191 height 11
click at [0, 0] on input "Appointment Required" at bounding box center [0, 0] width 0 height 0
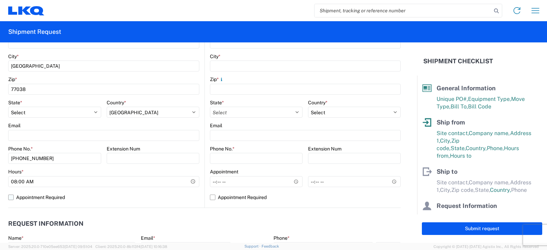
select select "US"
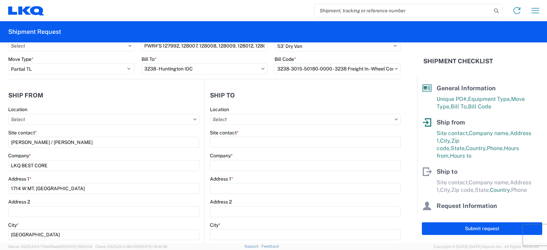
scroll to position [34, 0]
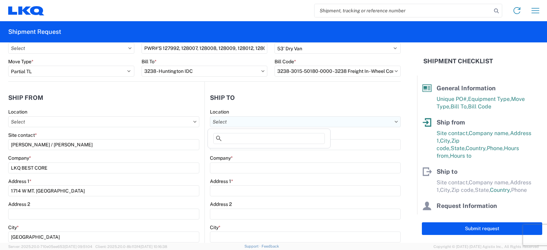
click at [220, 123] on input "text" at bounding box center [305, 121] width 191 height 11
type input "3238"
drag, startPoint x: 243, startPoint y: 152, endPoint x: 237, endPoint y: 146, distance: 8.2
click at [243, 151] on div "3238 - Huntington IDC" at bounding box center [269, 152] width 120 height 11
type input "3238 - Huntington IDC"
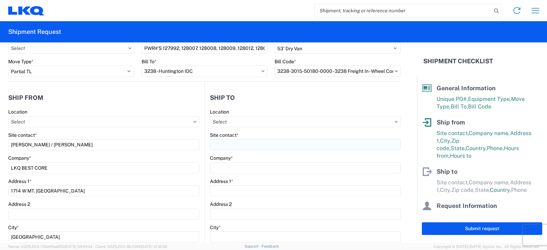
type input "LKQ Corporation"
type input "[STREET_ADDRESS]"
type input "Huntington"
type input "46750"
select select "IN"
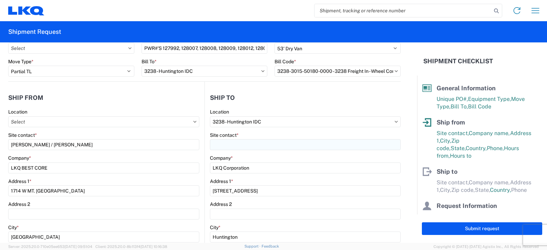
select select "US"
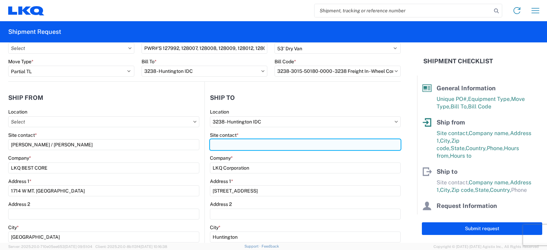
click at [230, 141] on input "Site contact *" at bounding box center [305, 144] width 191 height 11
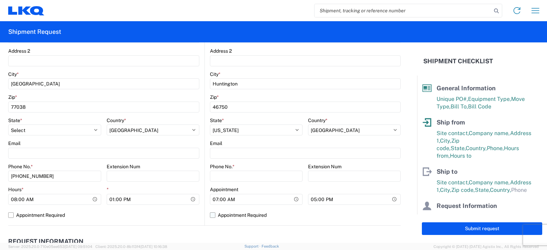
scroll to position [205, 0]
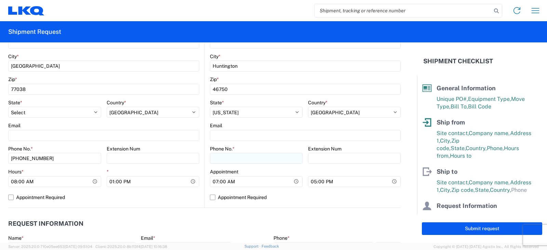
type input "[PERSON_NAME]"
click at [229, 156] on input "Phone No. *" at bounding box center [256, 158] width 93 height 11
type input "[PHONE_NUMBER]"
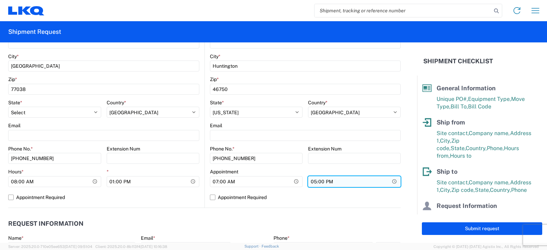
click at [310, 182] on input "17:00" at bounding box center [354, 181] width 93 height 11
type input "15:00"
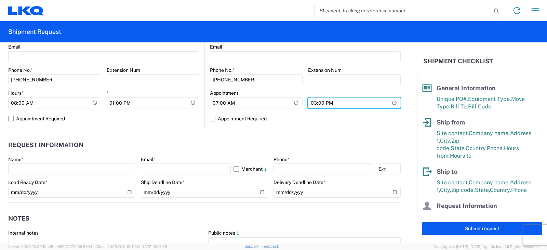
scroll to position [308, 0]
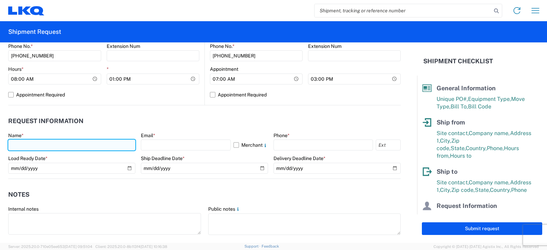
click at [22, 144] on input "text" at bounding box center [71, 145] width 127 height 11
type input "[PERSON_NAME]"
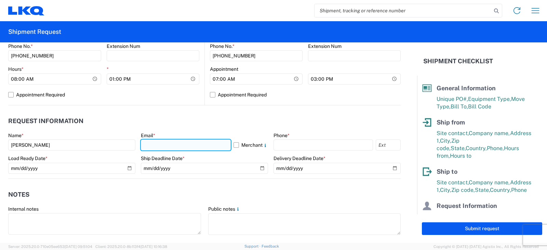
click at [144, 144] on input "text" at bounding box center [186, 145] width 90 height 11
type input "[EMAIL_ADDRESS][DOMAIN_NAME]"
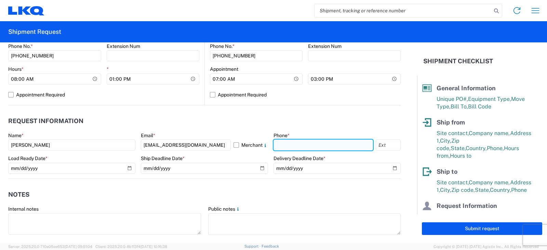
click at [283, 143] on input "text" at bounding box center [324, 145] width 100 height 11
type input "[PHONE_NUMBER]"
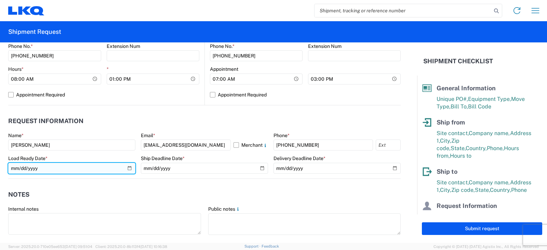
click at [128, 169] on input "date" at bounding box center [71, 168] width 127 height 11
type input "[DATE]"
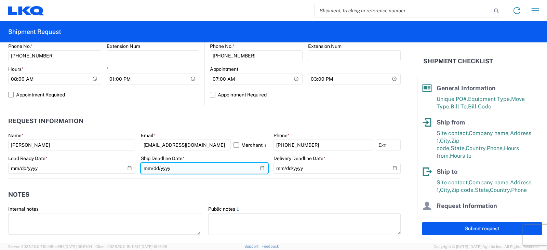
click at [257, 170] on input "date" at bounding box center [204, 168] width 127 height 11
type input "[DATE]"
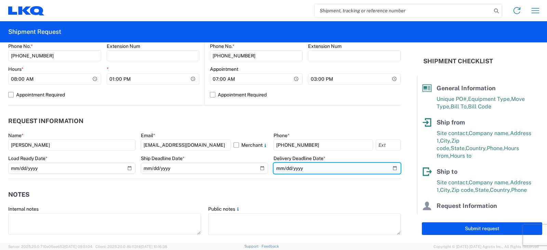
click at [389, 168] on input "date" at bounding box center [337, 168] width 127 height 11
type input "[DATE]"
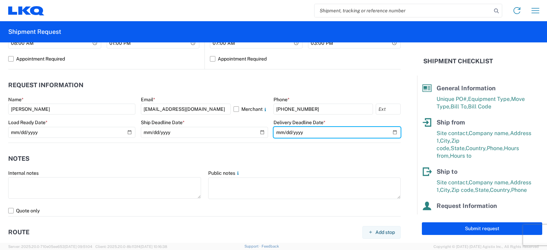
scroll to position [376, 0]
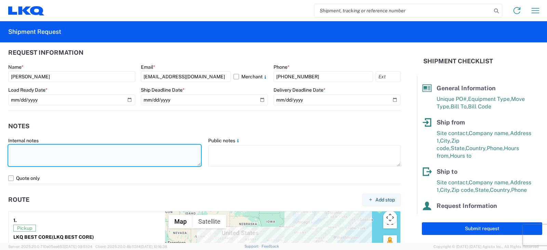
click at [12, 153] on textarea at bounding box center [104, 156] width 193 height 22
drag, startPoint x: 39, startPoint y: 155, endPoint x: 0, endPoint y: 157, distance: 39.4
click at [0, 157] on form "General Information Template PO# PWR#'S 127992, 128007, 128008, 128009, 128012,…" at bounding box center [208, 142] width 417 height 200
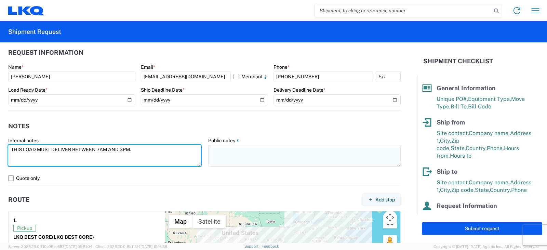
type textarea "THIS LOAD MUST DELIVER BETWEEN 7AM AND 3PM."
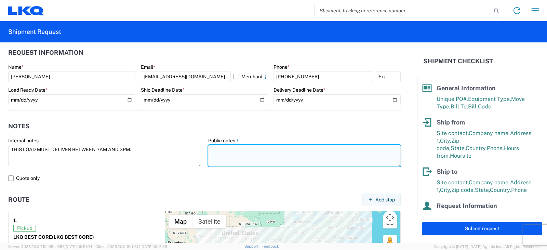
click at [215, 146] on textarea at bounding box center [304, 156] width 193 height 22
paste textarea "THIS LOAD MUST DELIVER BETWEEN 7AM AND 3PM."
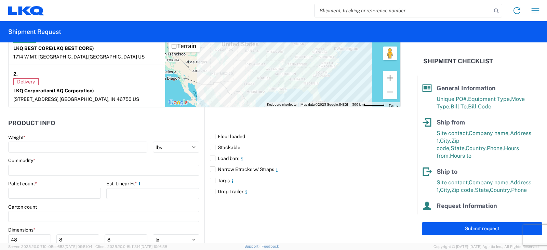
scroll to position [582, 0]
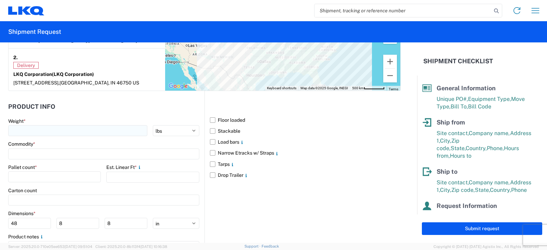
type textarea "THIS LOAD MUST DELIVER BETWEEN 7AM AND 3PM."
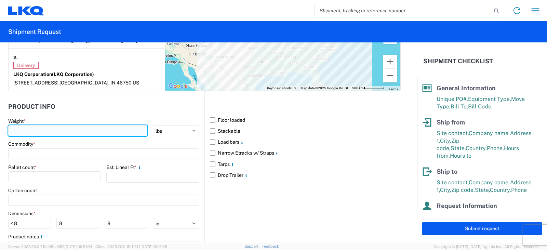
click at [18, 131] on input "number" at bounding box center [77, 130] width 139 height 11
type input "9580"
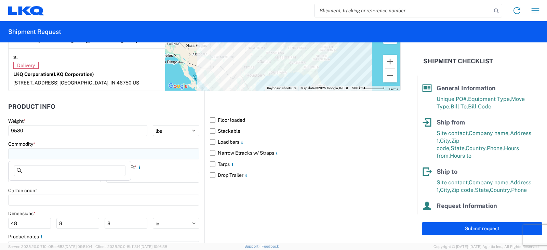
click at [16, 154] on input at bounding box center [103, 153] width 191 height 11
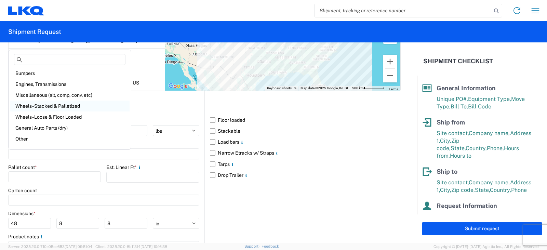
click at [52, 107] on div "Wheels - Stacked & Palletized" at bounding box center [70, 106] width 120 height 11
type input "Wheels - Stacked & Palletized"
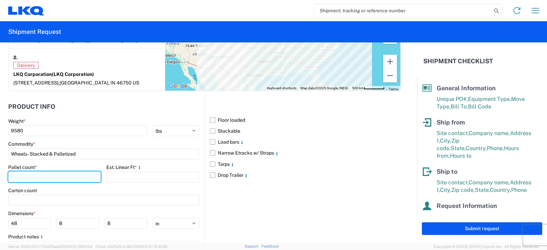
click at [22, 176] on input "number" at bounding box center [54, 176] width 93 height 11
type input "10"
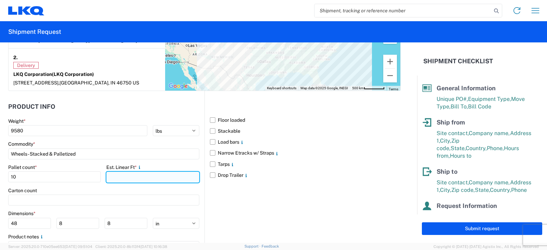
click at [117, 177] on input "number" at bounding box center [152, 177] width 93 height 11
type input "26"
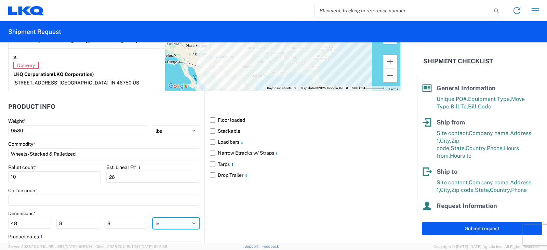
click at [192, 224] on select "ft in cm" at bounding box center [176, 223] width 47 height 11
click at [153, 218] on select "ft in cm" at bounding box center [176, 223] width 47 height 11
drag, startPoint x: 18, startPoint y: 224, endPoint x: 0, endPoint y: 231, distance: 19.4
click at [0, 231] on form "General Information Template PO# PWR#'S 127992, 128007, 128008, 128009, 128012,…" at bounding box center [208, 142] width 417 height 200
type input "60"
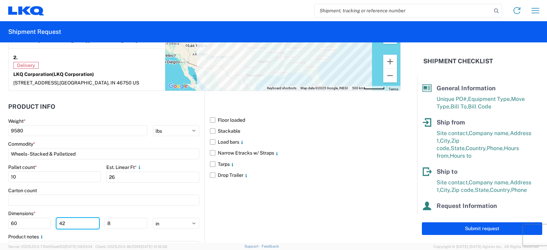
type input "42"
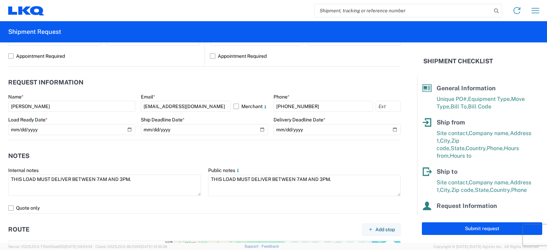
scroll to position [381, 0]
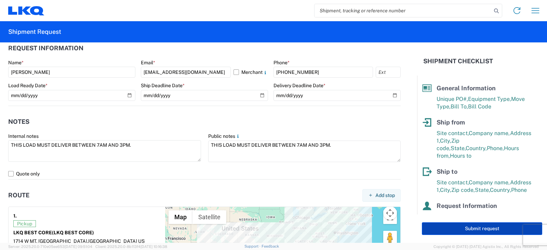
type input "55"
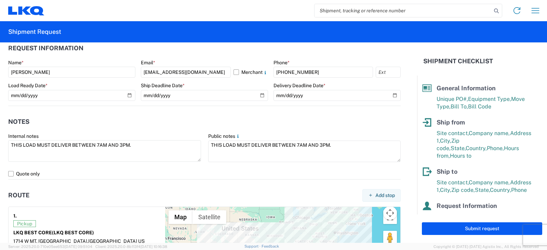
drag, startPoint x: 465, startPoint y: 231, endPoint x: 466, endPoint y: 246, distance: 14.7
click at [465, 230] on button "Submit request" at bounding box center [482, 228] width 120 height 13
select select "US"
